Goal: Complete application form: Complete application form

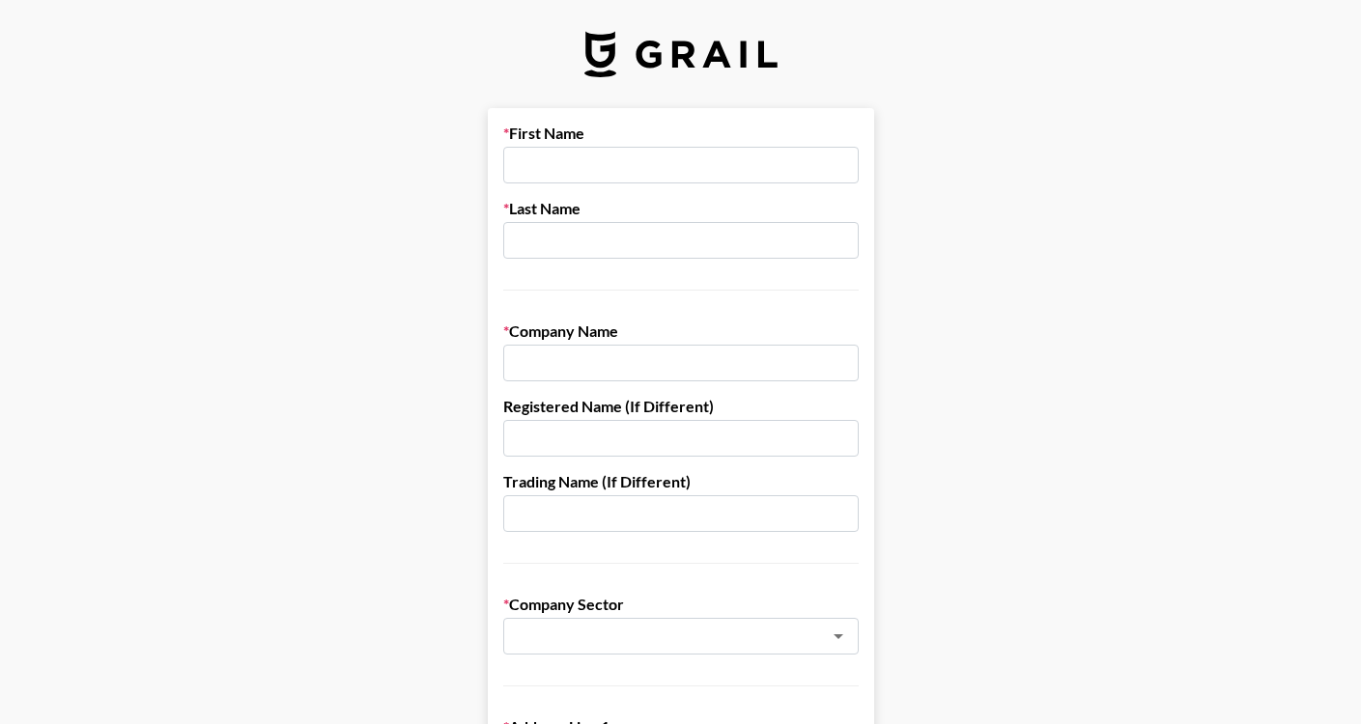
click at [616, 184] on div "First Name Last Name" at bounding box center [680, 207] width 355 height 167
click at [588, 176] on input "text" at bounding box center [680, 165] width 355 height 37
type input "Tayla"
type input "Gattellari"
click at [595, 370] on input "text" at bounding box center [680, 363] width 355 height 37
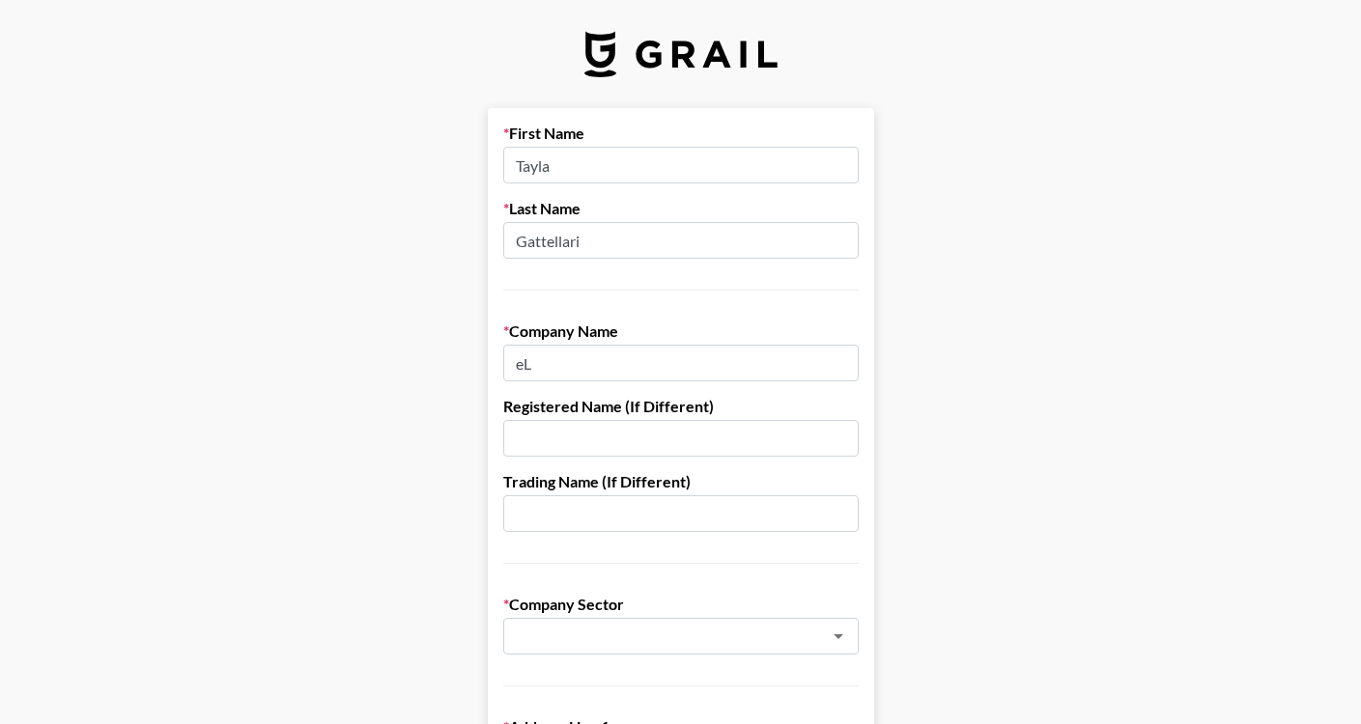
type input "e"
click at [553, 380] on input "Elite" at bounding box center [680, 363] width 355 height 37
click at [540, 362] on input "Elite" at bounding box center [680, 363] width 355 height 37
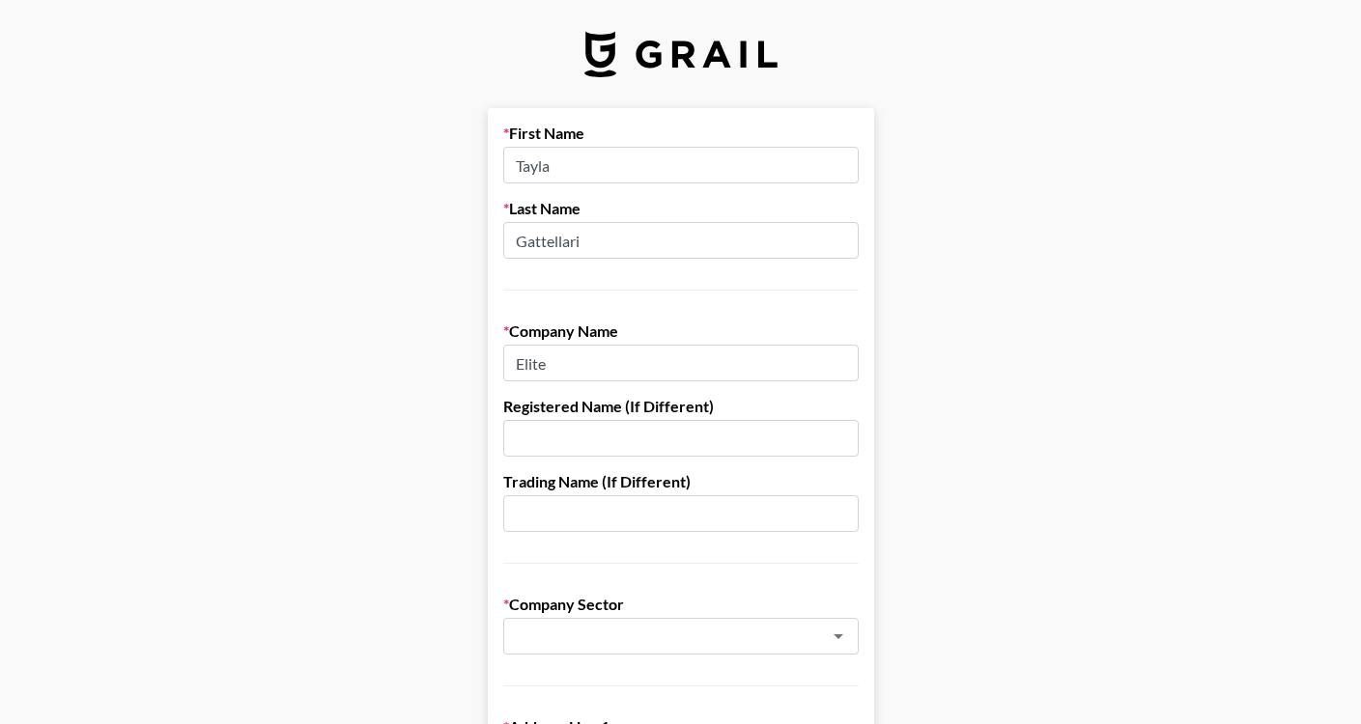
paste input "Even Sporting"
type input "Elite Even Sporting"
click at [603, 622] on div "​" at bounding box center [680, 636] width 355 height 37
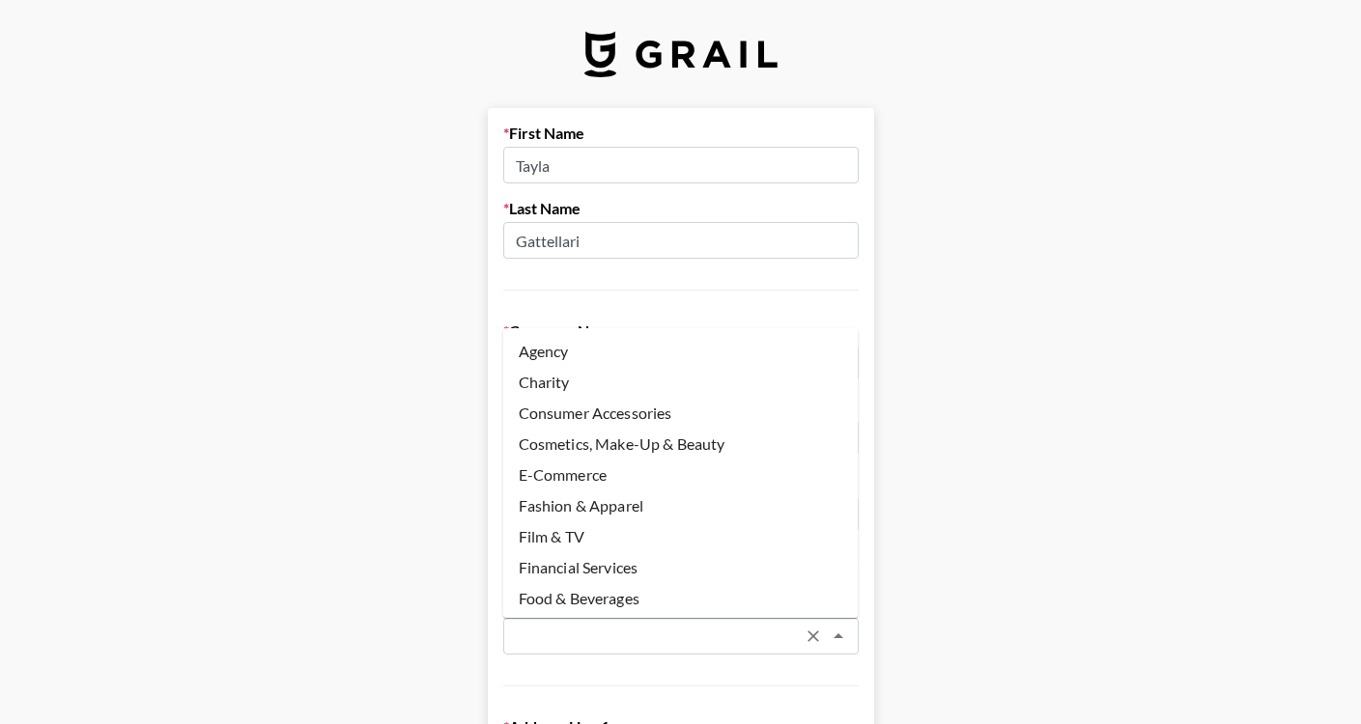
scroll to position [18, 0]
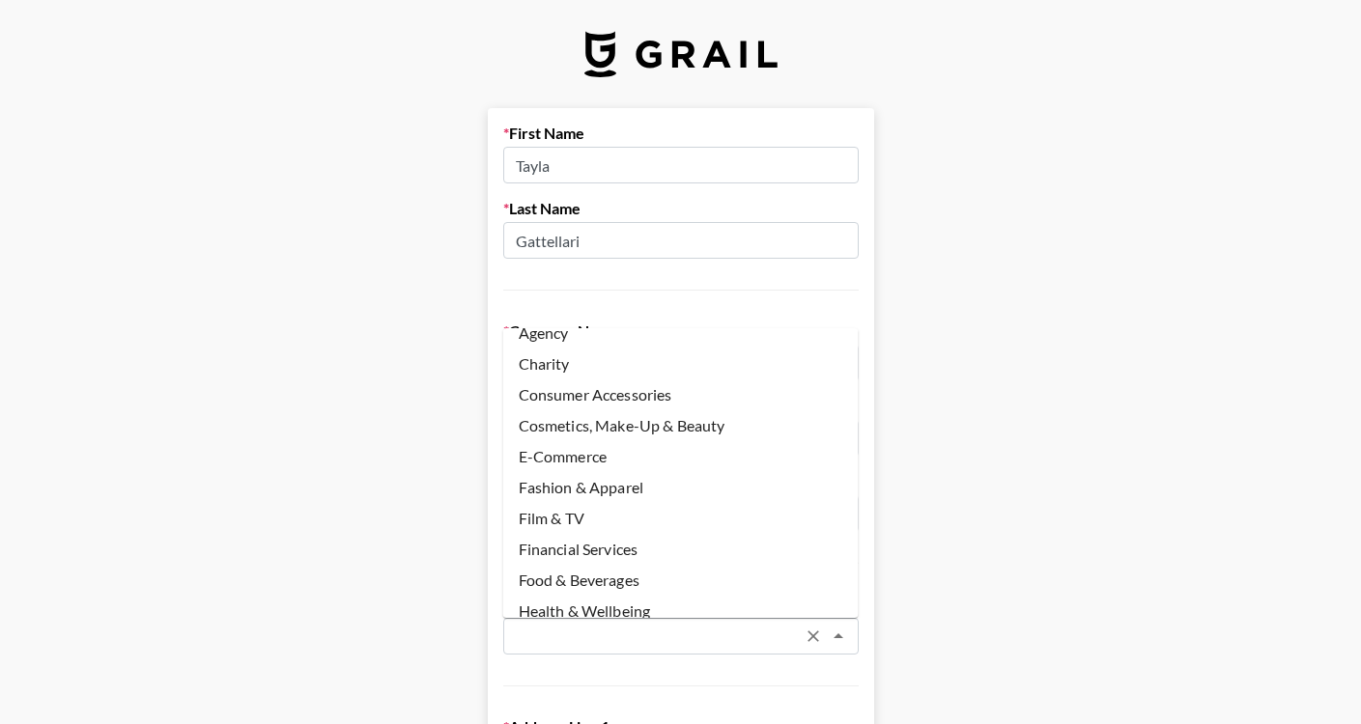
click at [562, 453] on li "E-Commerce" at bounding box center [680, 456] width 355 height 31
type input "E-Commerce"
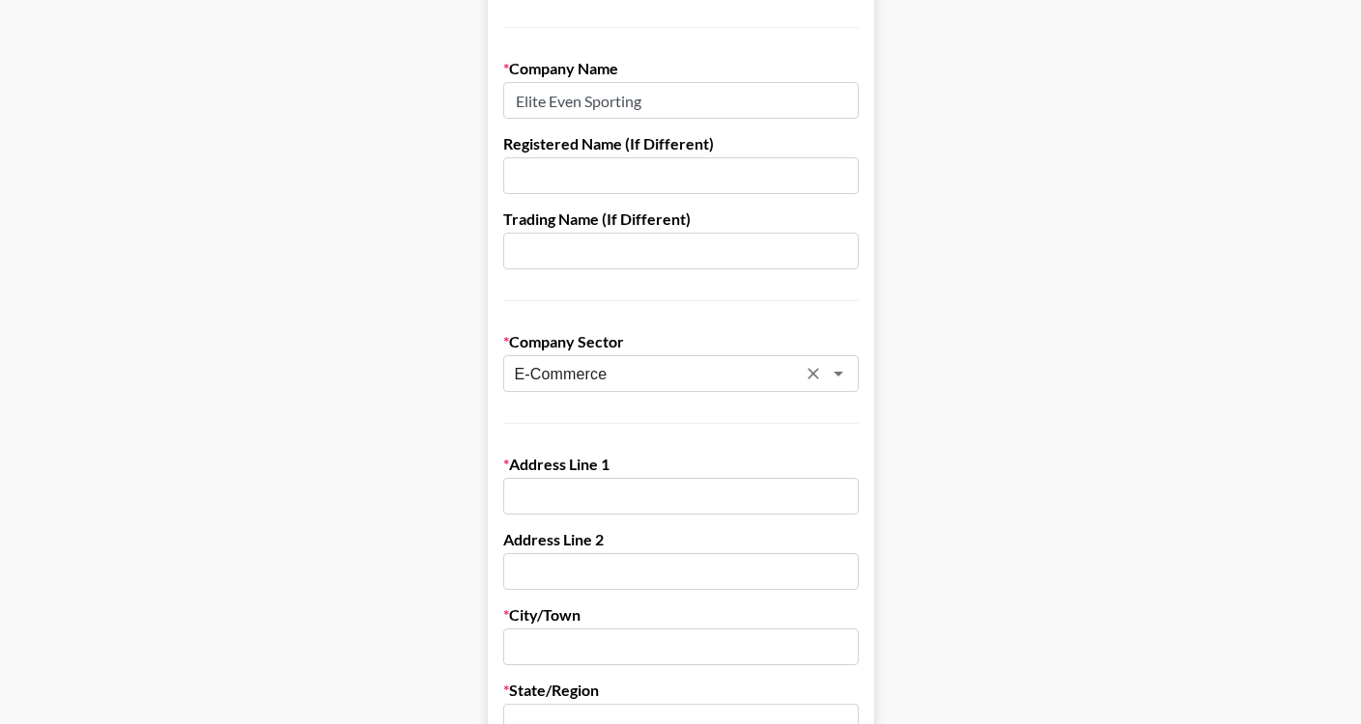
scroll to position [316, 0]
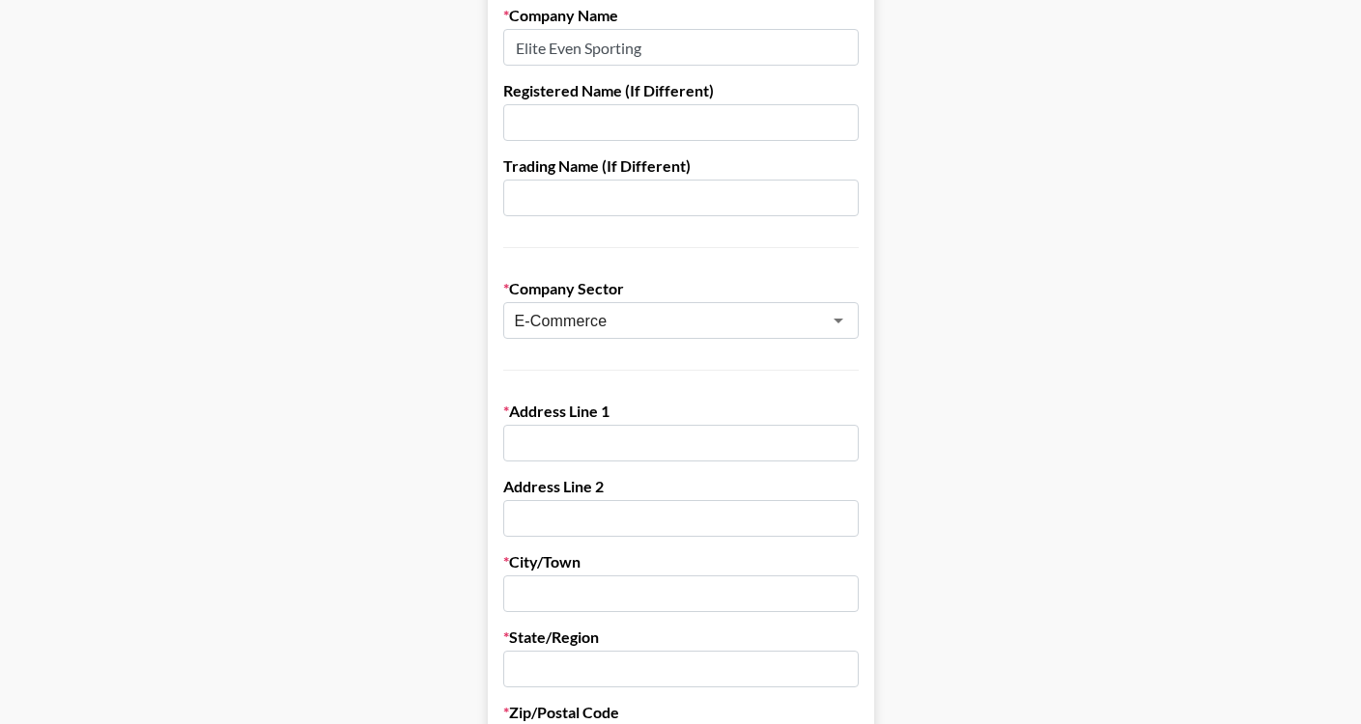
click at [556, 451] on input "text" at bounding box center [680, 443] width 355 height 37
paste input "[STREET_ADDRESS]"
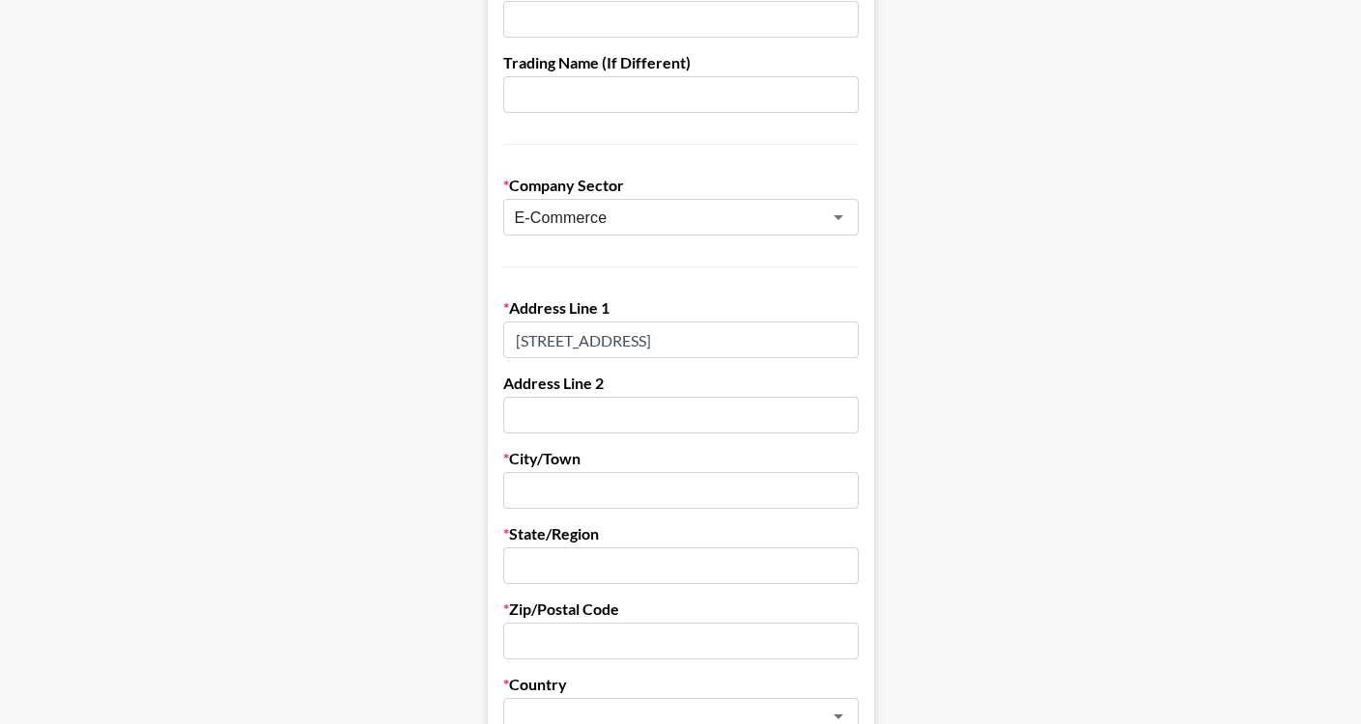
scroll to position [444, 0]
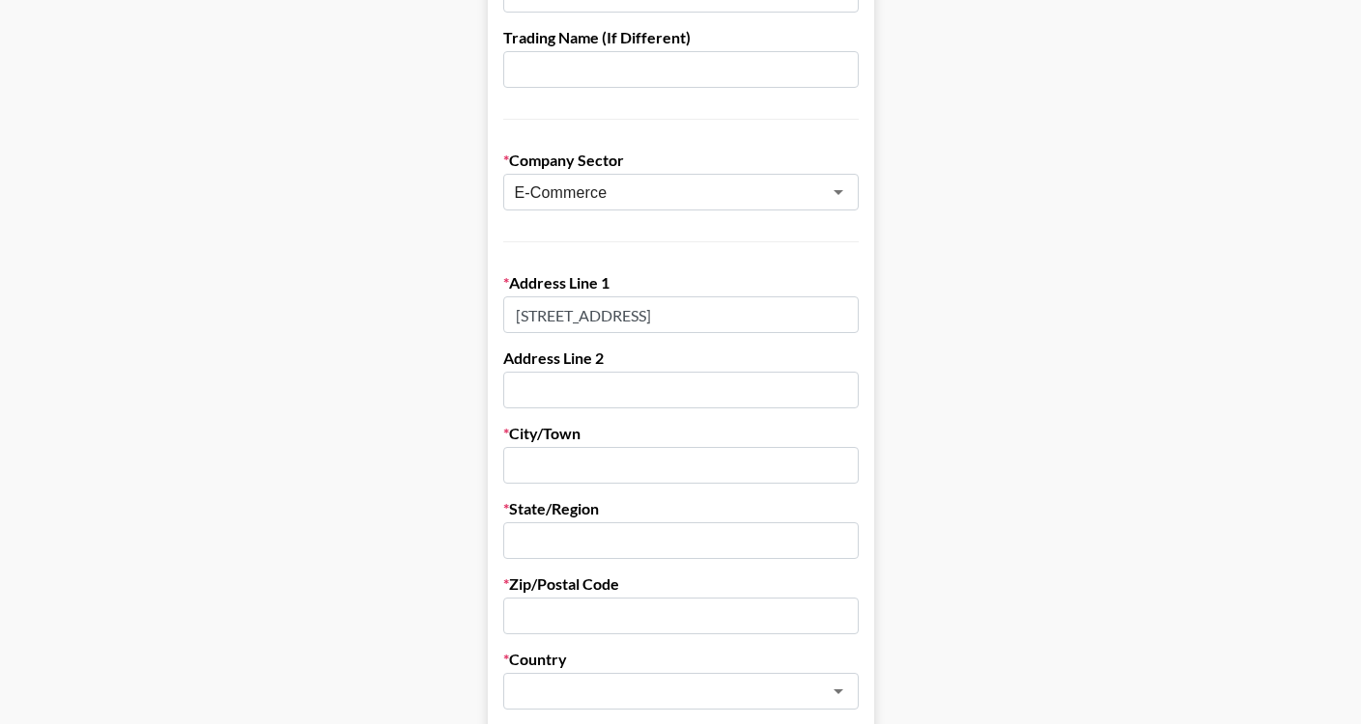
type input "[STREET_ADDRESS]"
click at [621, 470] on input "text" at bounding box center [680, 465] width 355 height 37
type input "[GEOGRAPHIC_DATA]"
click at [554, 539] on input "text" at bounding box center [680, 540] width 355 height 37
type input "Victoria"
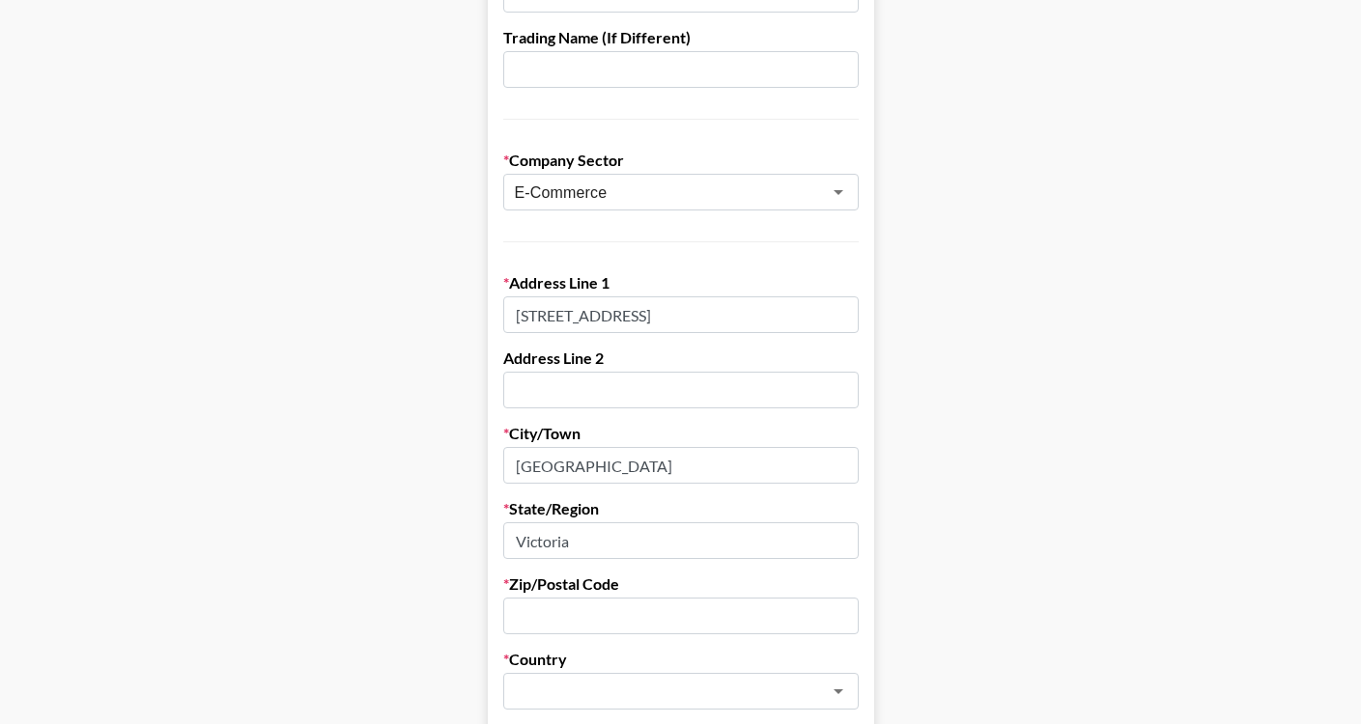
click at [807, 312] on input "[STREET_ADDRESS]" at bounding box center [680, 314] width 355 height 37
click at [539, 616] on input "text" at bounding box center [680, 616] width 355 height 37
paste input "3045"
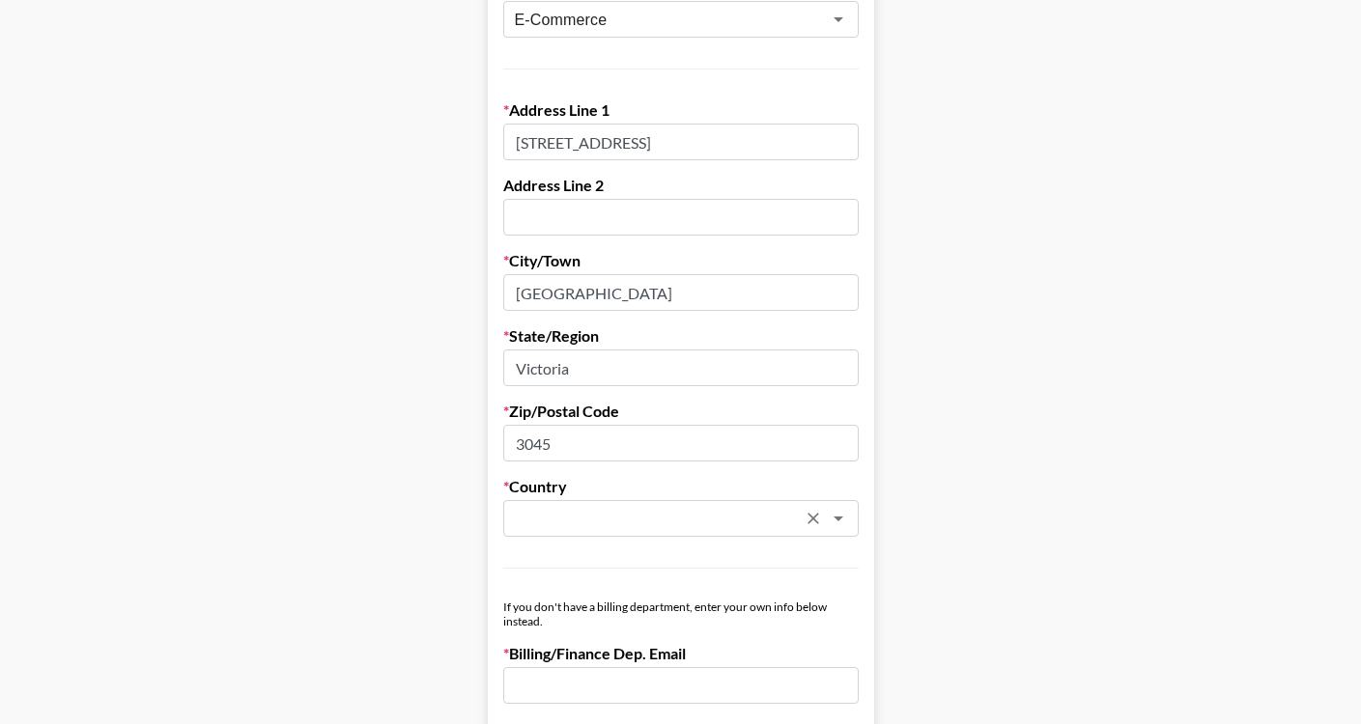
scroll to position [635, 0]
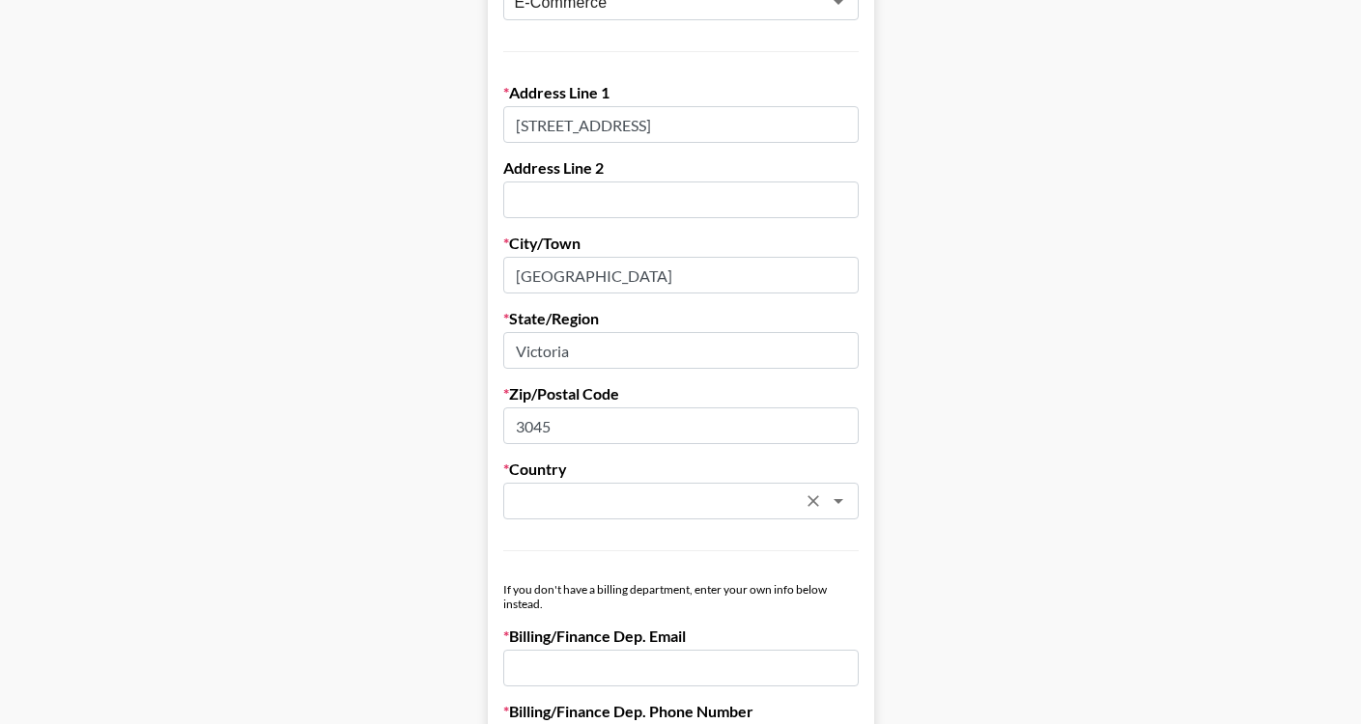
click at [563, 513] on div "​" at bounding box center [680, 501] width 355 height 37
type input "3045"
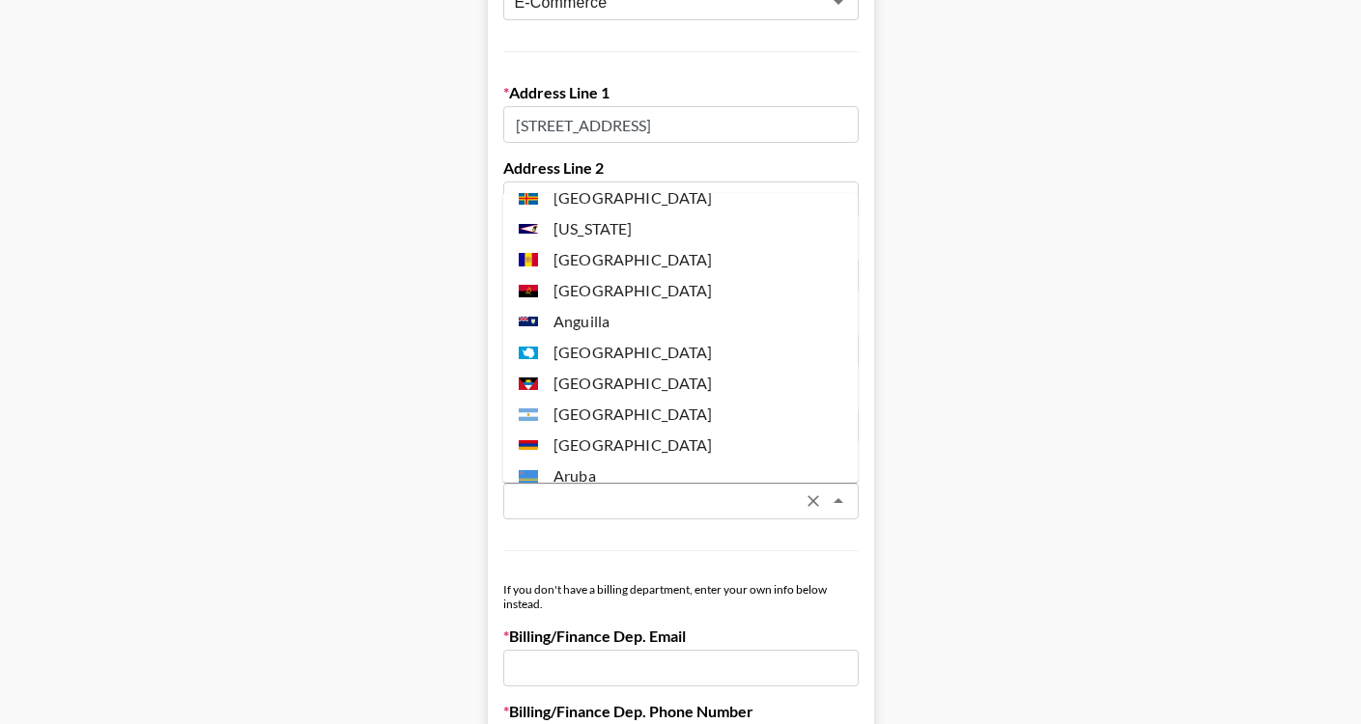
scroll to position [264, 0]
click at [588, 353] on li "[GEOGRAPHIC_DATA]" at bounding box center [680, 354] width 355 height 31
type input "[GEOGRAPHIC_DATA]"
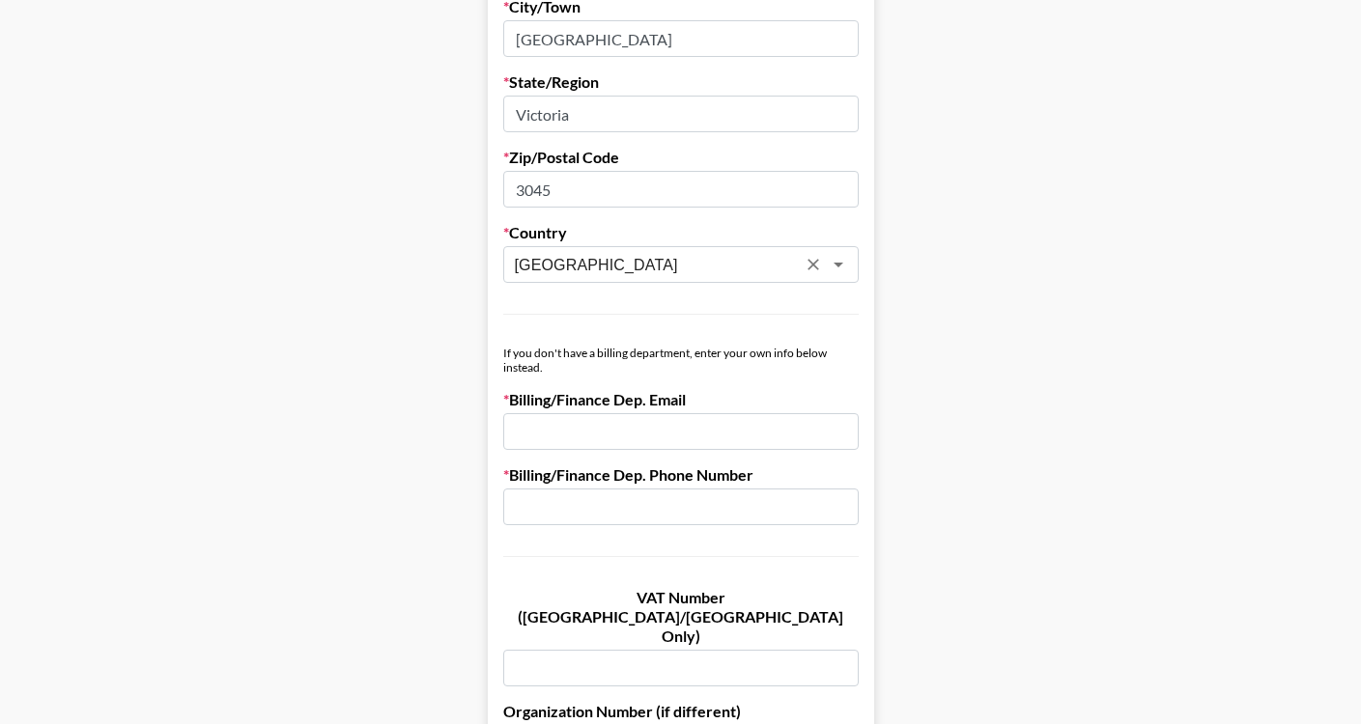
scroll to position [872, 0]
click at [615, 427] on input "email" at bounding box center [680, 430] width 355 height 37
click at [420, 541] on main "First Name [PERSON_NAME] Last Name Gattellari Company Name Elite Even Sporting …" at bounding box center [680, 70] width 1330 height 1668
click at [551, 425] on input "email" at bounding box center [680, 430] width 355 height 37
paste input "[EMAIL_ADDRESS][DOMAIN_NAME]"
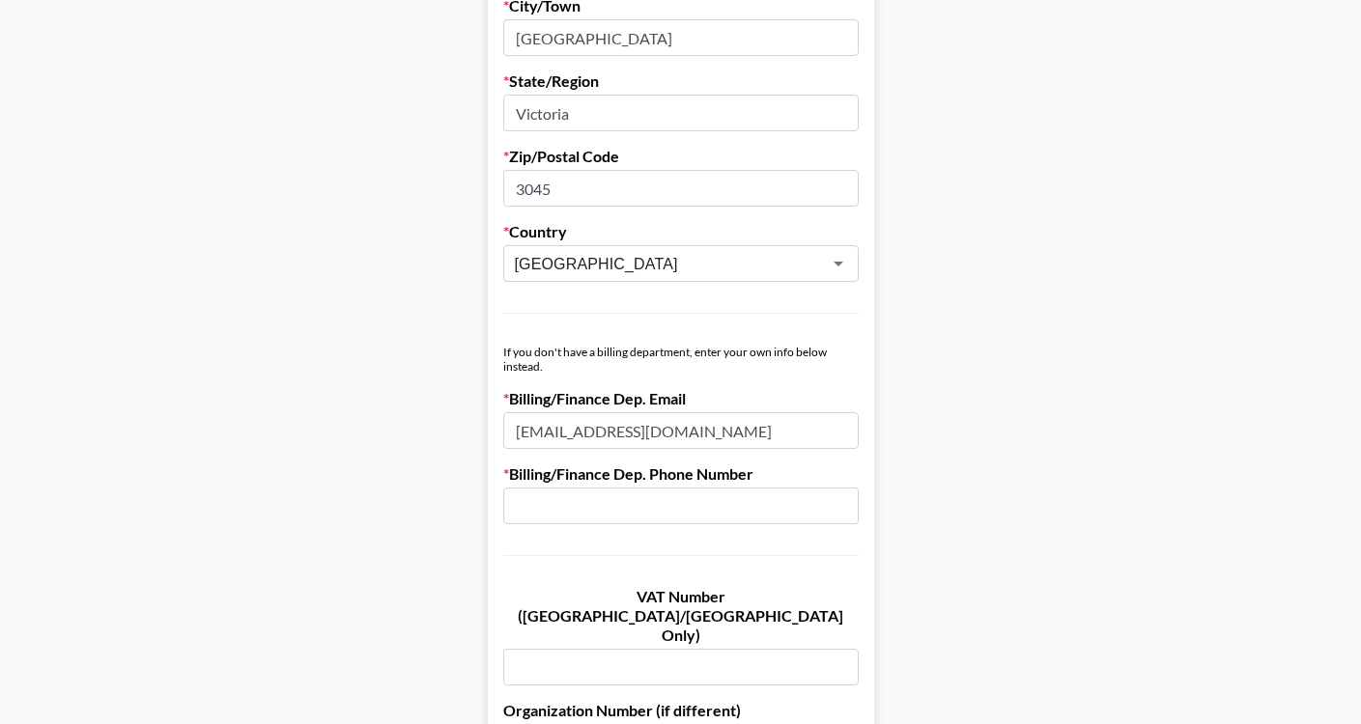
type input "[EMAIL_ADDRESS][DOMAIN_NAME]"
click at [662, 494] on input "text" at bounding box center [680, 506] width 355 height 37
paste input "0452424677"
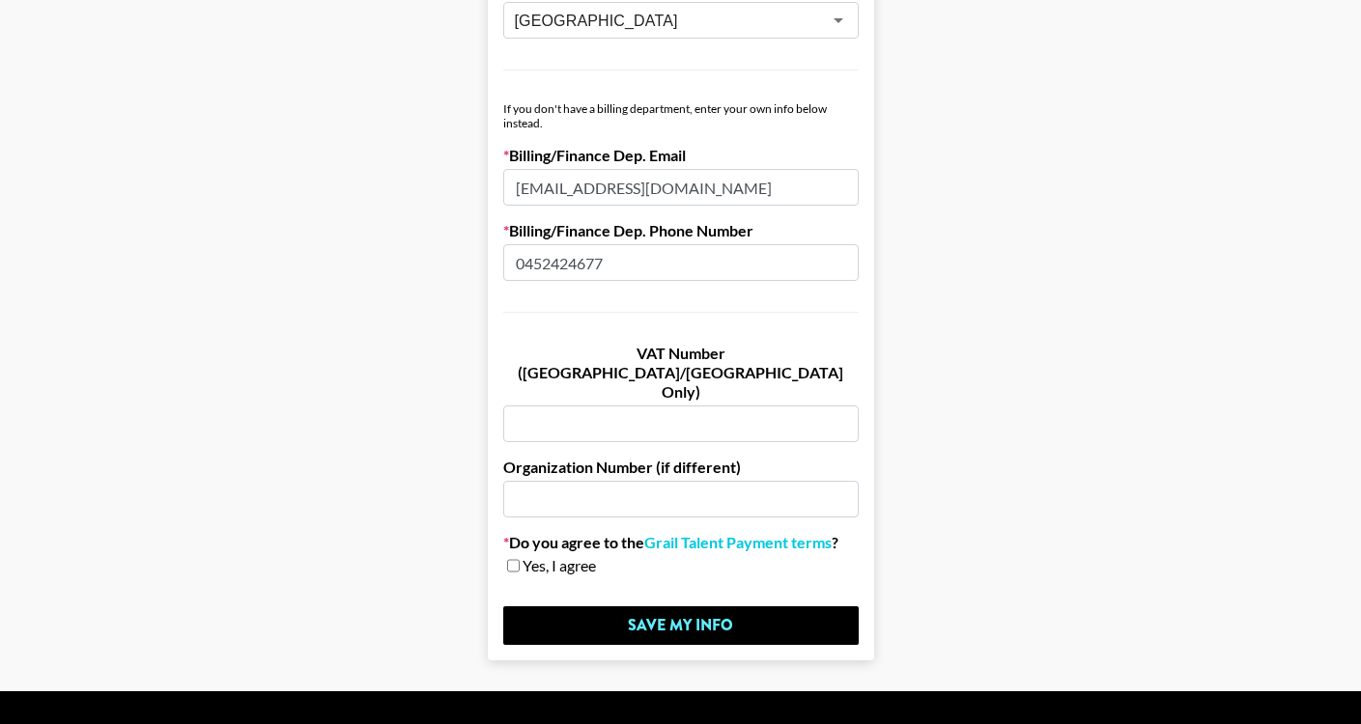
scroll to position [1121, 0]
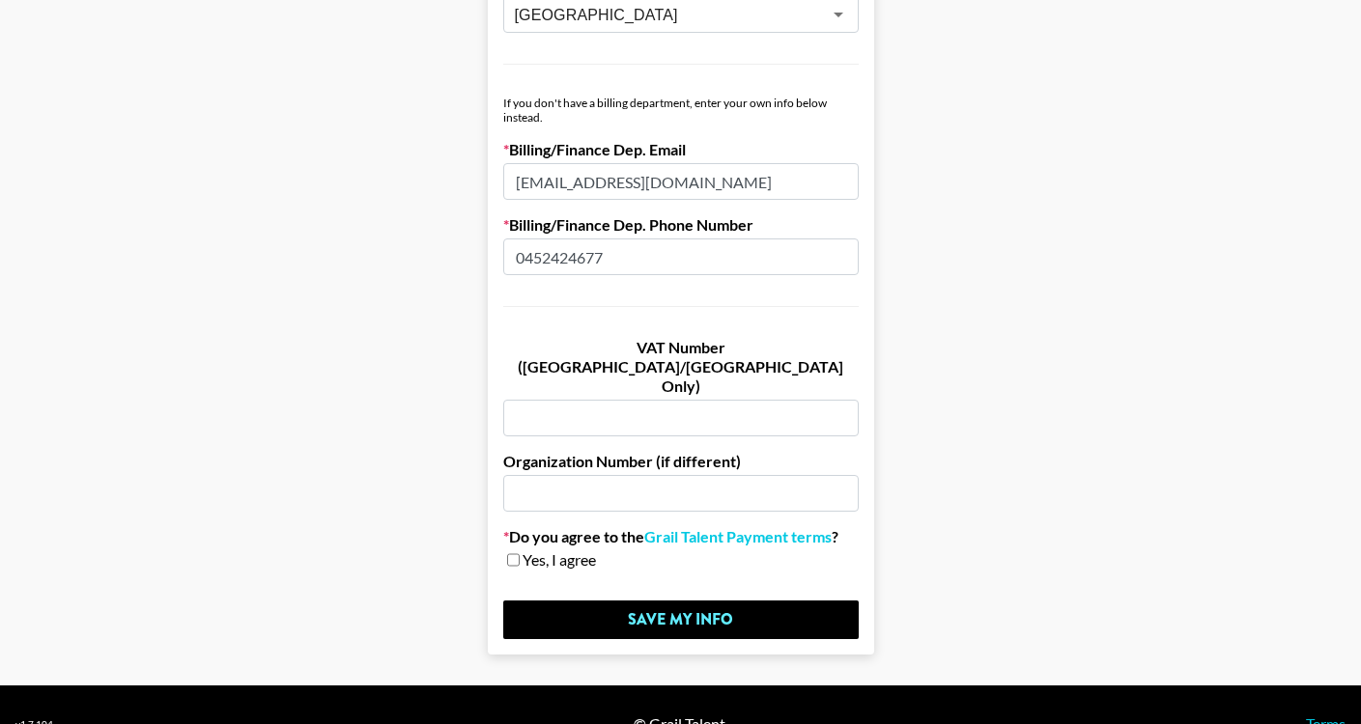
type input "0452424677"
click at [516, 553] on input "checkbox" at bounding box center [513, 560] width 13 height 14
checkbox input "true"
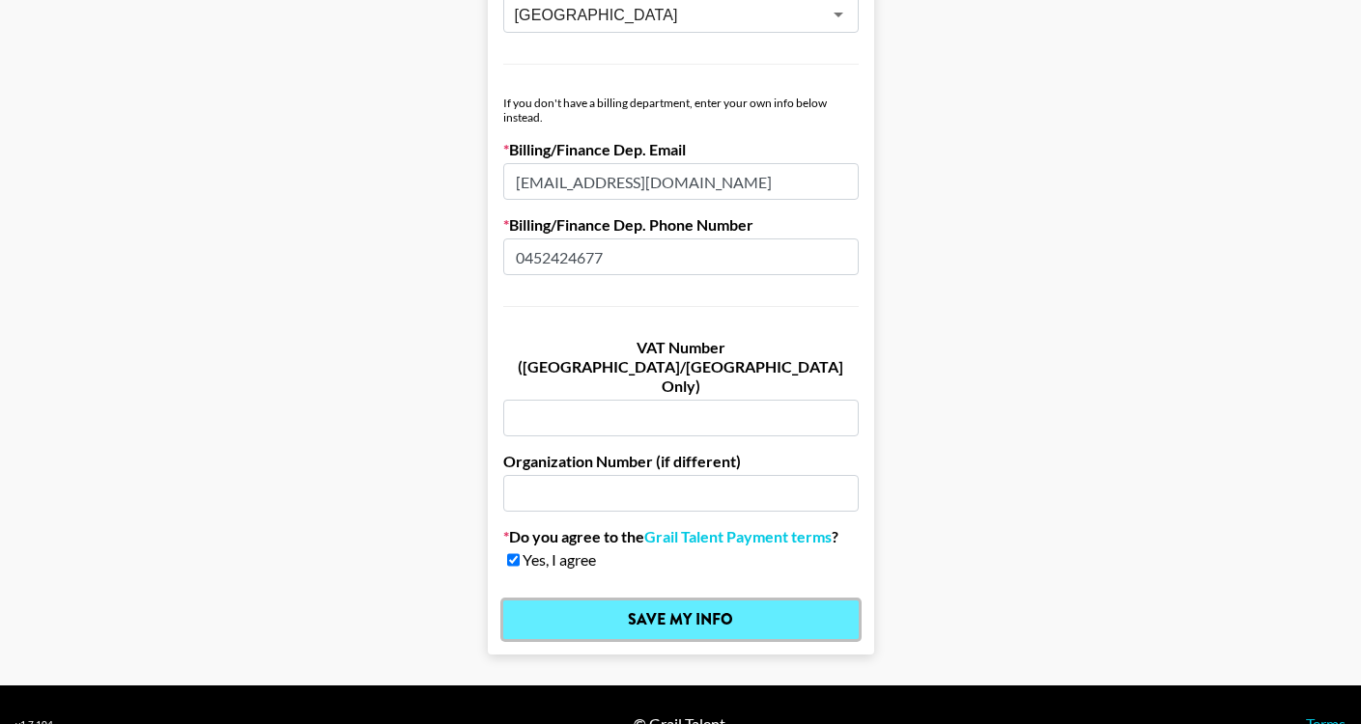
click at [610, 601] on input "Save My Info" at bounding box center [680, 620] width 355 height 39
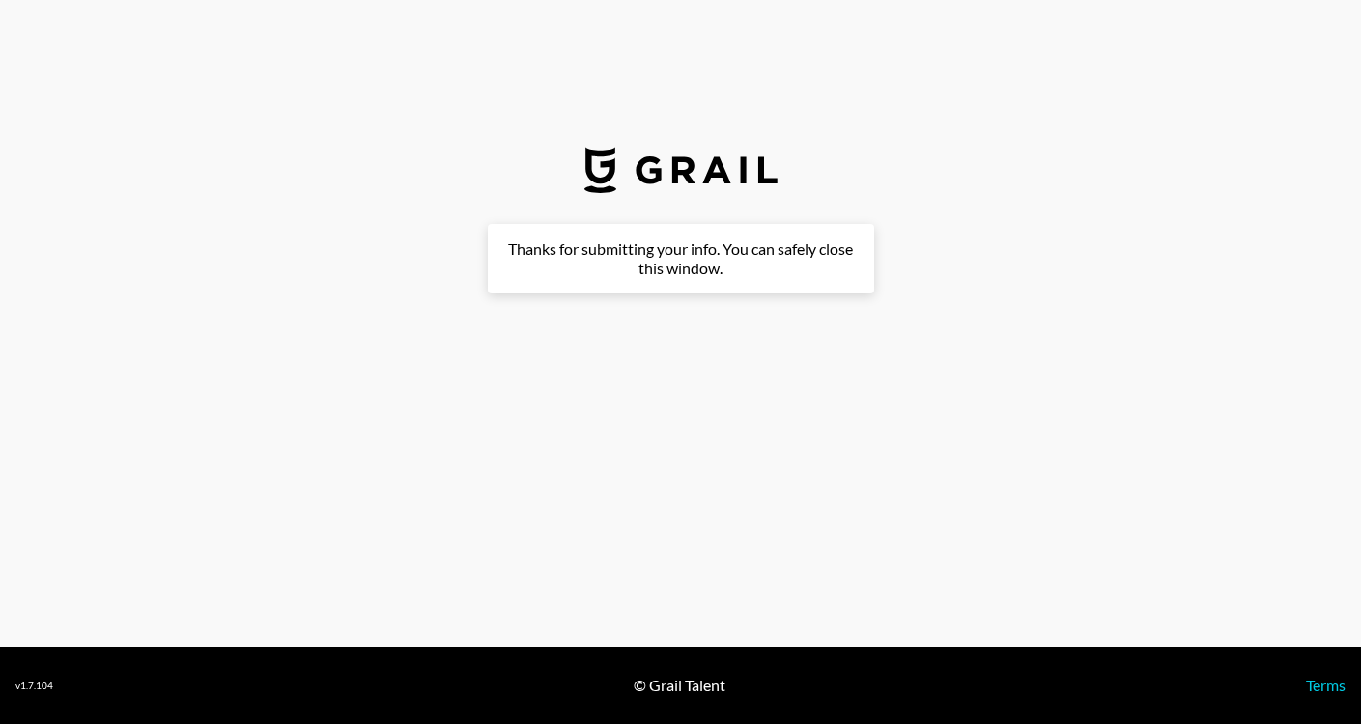
scroll to position [0, 0]
